Goal: Task Accomplishment & Management: Complete application form

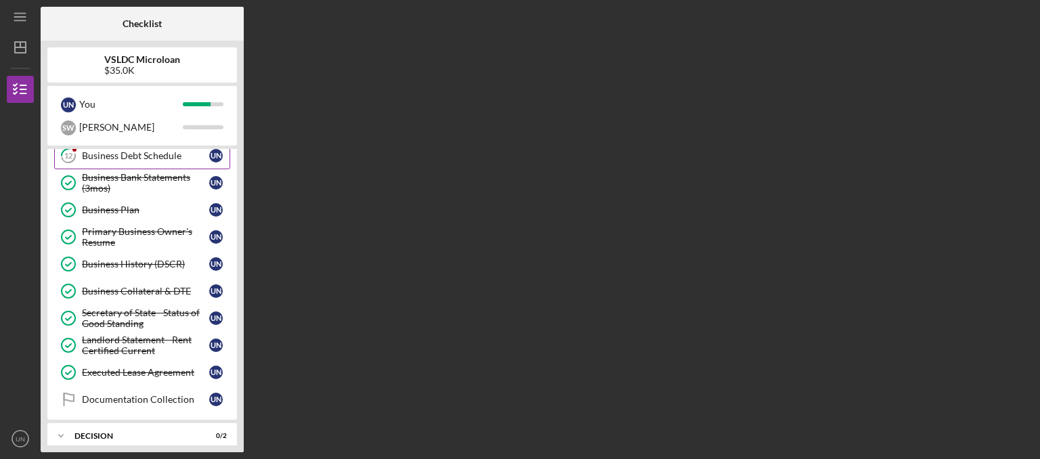
scroll to position [79, 0]
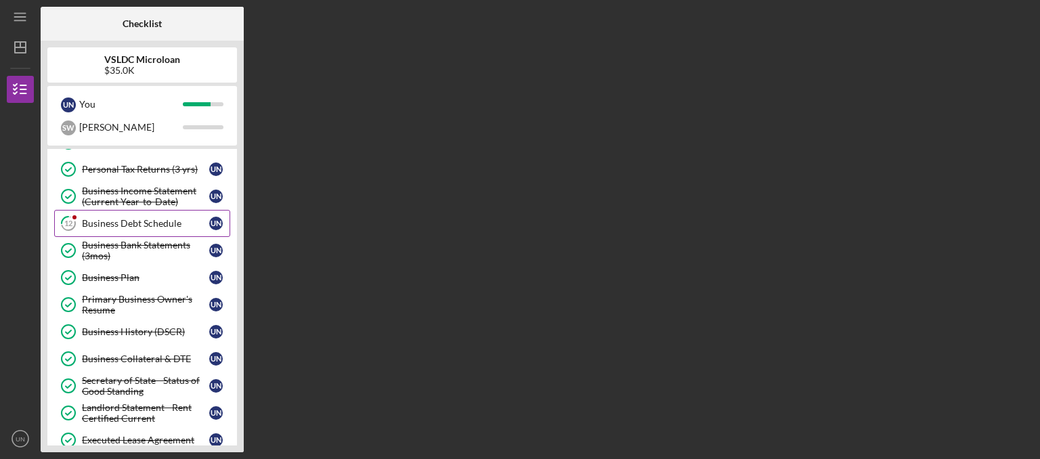
click at [145, 220] on div "Business Debt Schedule" at bounding box center [145, 223] width 127 height 11
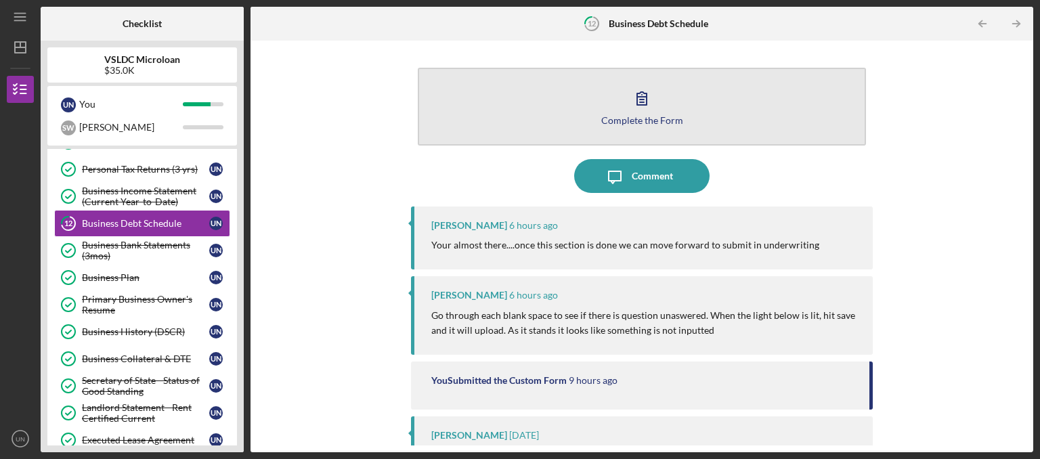
click at [627, 110] on icon "button" at bounding box center [642, 98] width 34 height 34
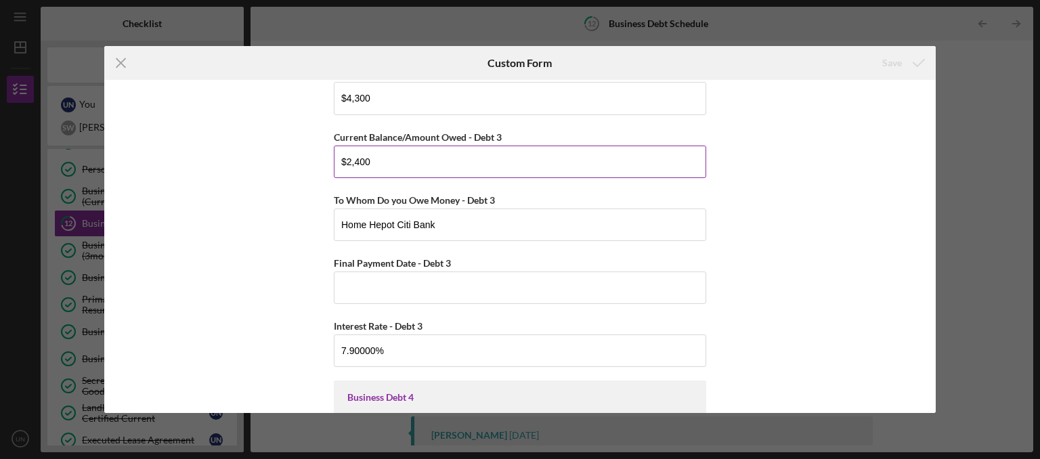
scroll to position [2252, 0]
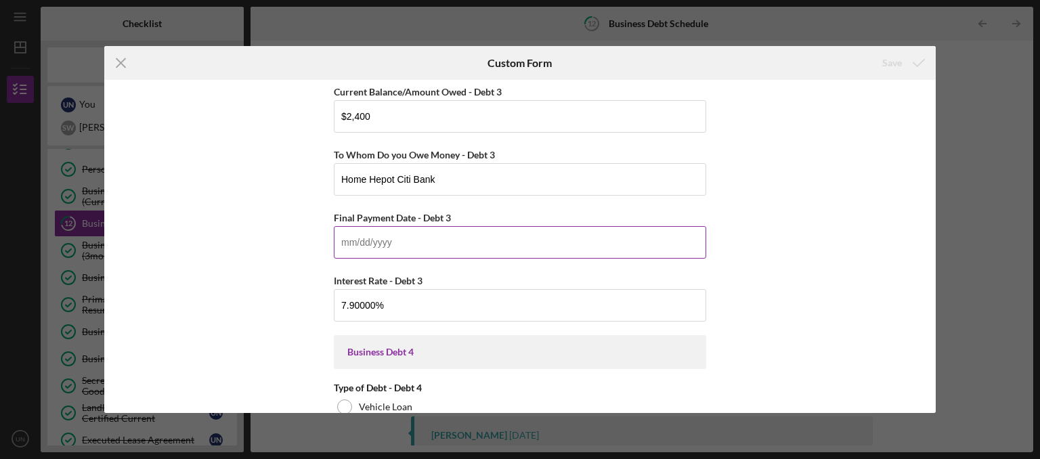
click at [485, 248] on input "Final Payment Date - Debt 3" at bounding box center [520, 242] width 372 height 33
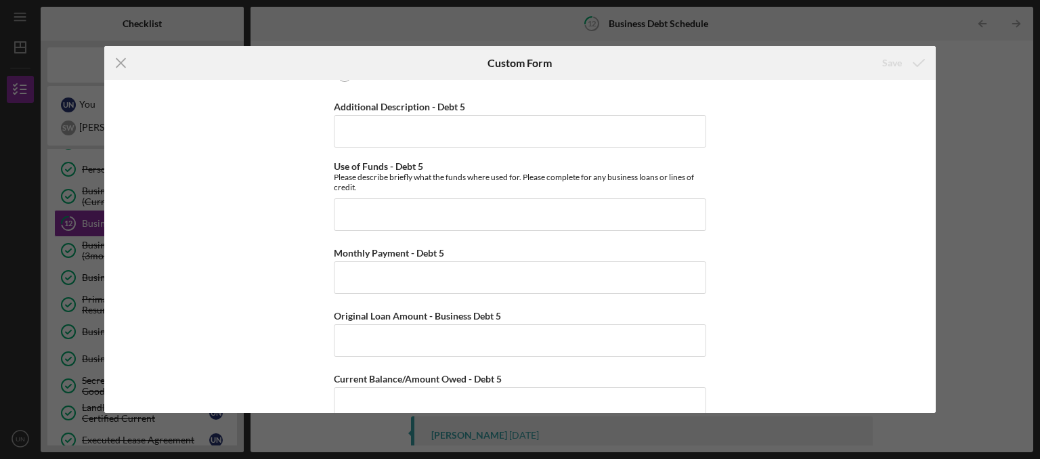
scroll to position [3860, 0]
